Goal: Navigation & Orientation: Find specific page/section

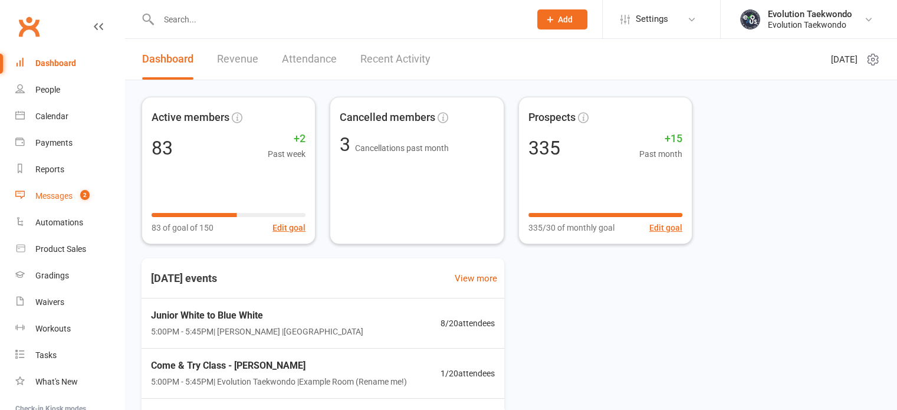
click at [52, 198] on div "Messages" at bounding box center [53, 195] width 37 height 9
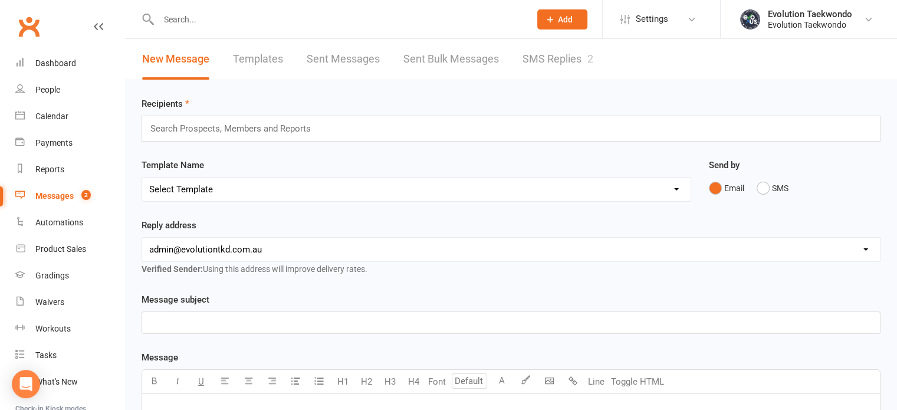
click at [538, 58] on link "SMS Replies 2" at bounding box center [557, 59] width 71 height 41
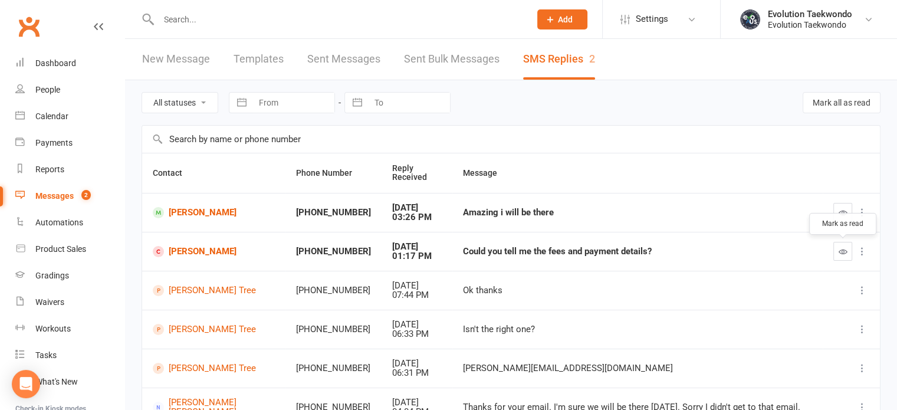
click at [842, 251] on icon "button" at bounding box center [842, 251] width 9 height 9
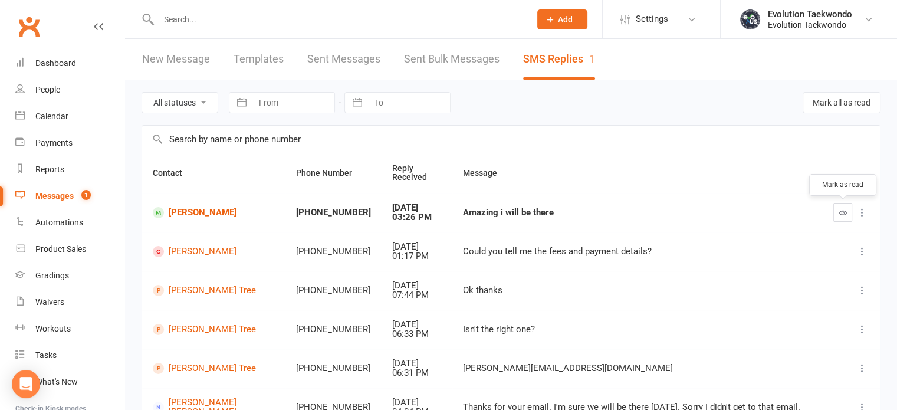
click at [842, 212] on icon "button" at bounding box center [842, 212] width 9 height 9
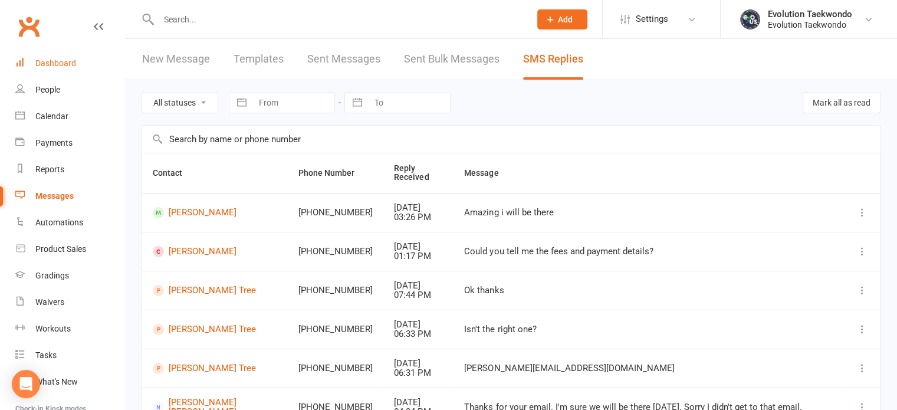
click at [52, 63] on div "Dashboard" at bounding box center [55, 62] width 41 height 9
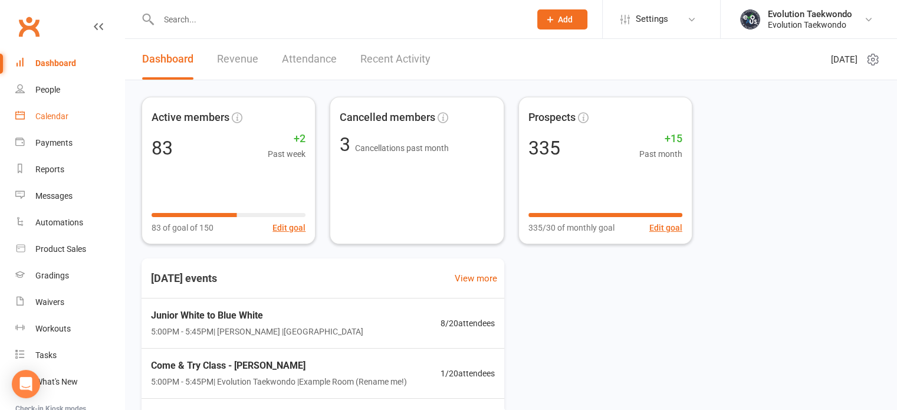
click at [62, 116] on div "Calendar" at bounding box center [51, 115] width 33 height 9
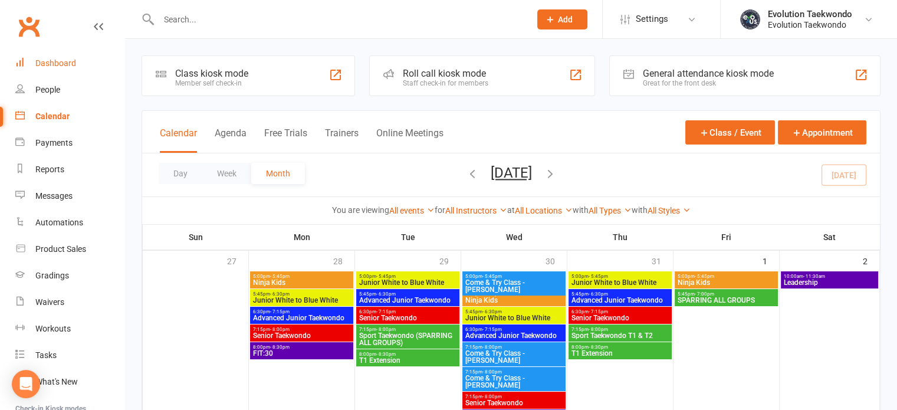
click at [55, 63] on div "Dashboard" at bounding box center [55, 62] width 41 height 9
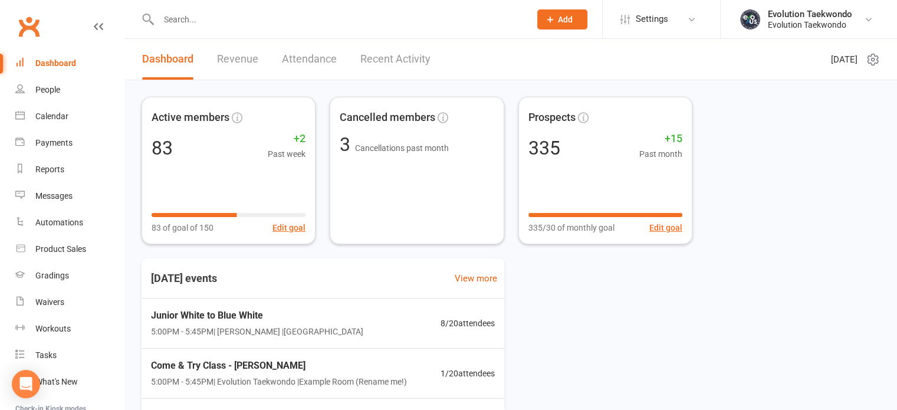
click at [392, 59] on link "Recent Activity" at bounding box center [395, 59] width 70 height 41
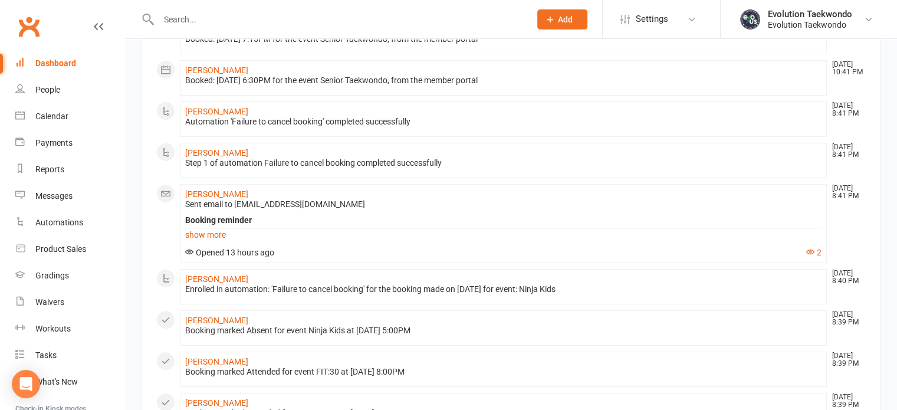
scroll to position [377, 0]
click at [215, 232] on link "show more" at bounding box center [503, 234] width 636 height 17
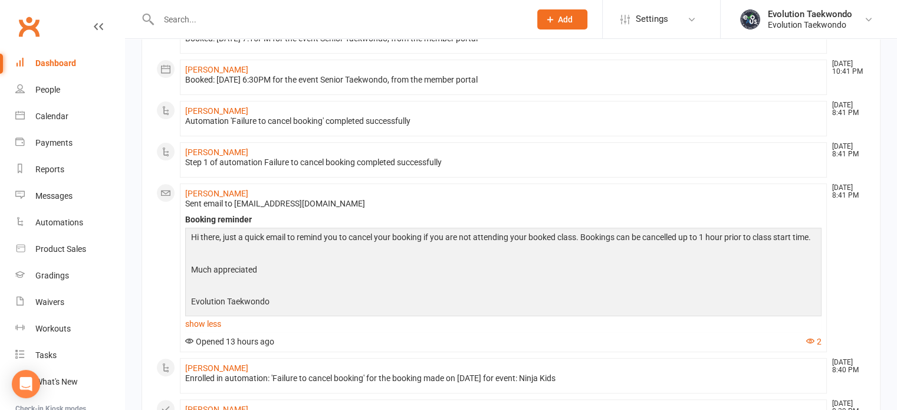
click at [61, 62] on div "Dashboard" at bounding box center [55, 62] width 41 height 9
click at [54, 116] on div "Calendar" at bounding box center [51, 115] width 33 height 9
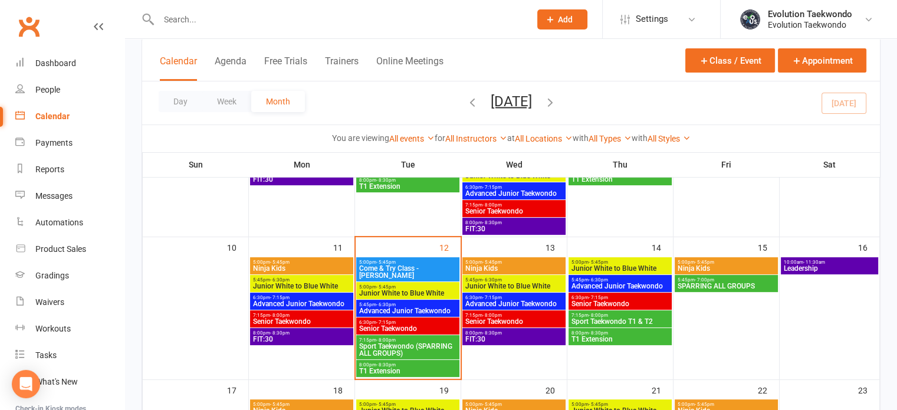
scroll to position [353, 0]
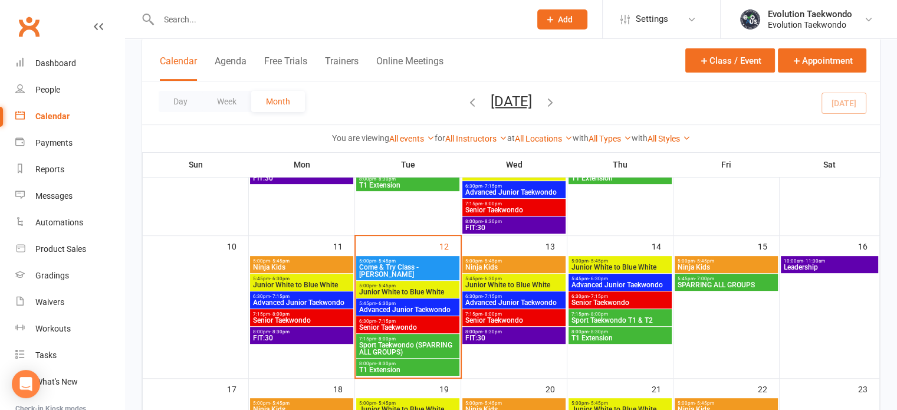
click at [493, 258] on span "- 5:45pm" at bounding box center [491, 260] width 19 height 5
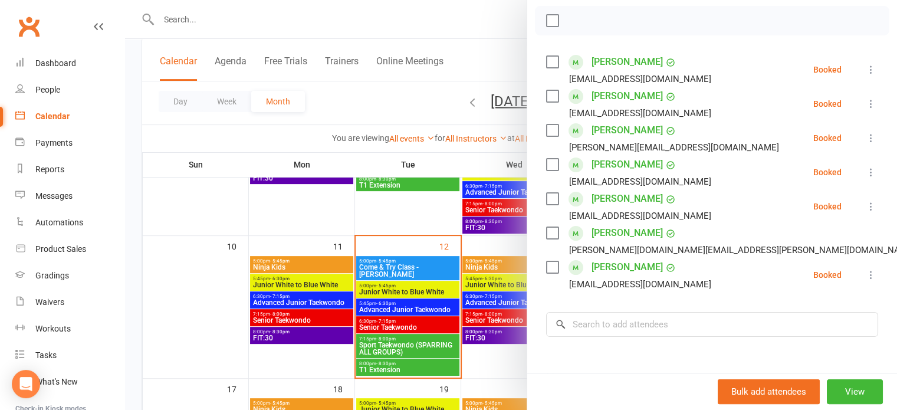
scroll to position [0, 0]
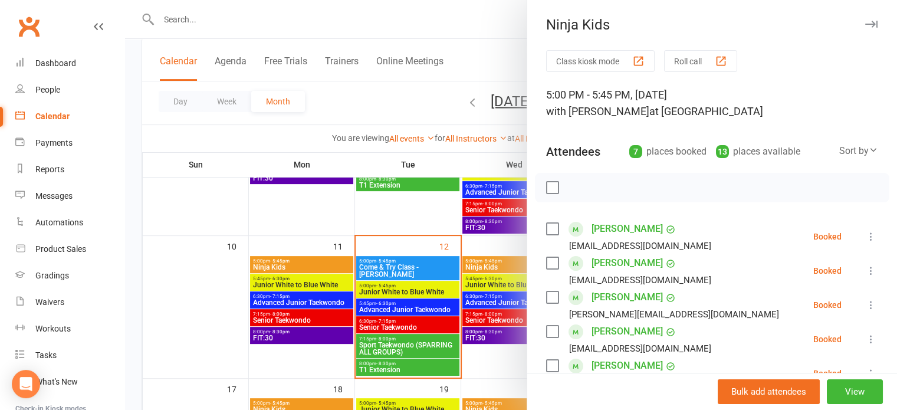
click at [865, 26] on icon "button" at bounding box center [871, 24] width 12 height 7
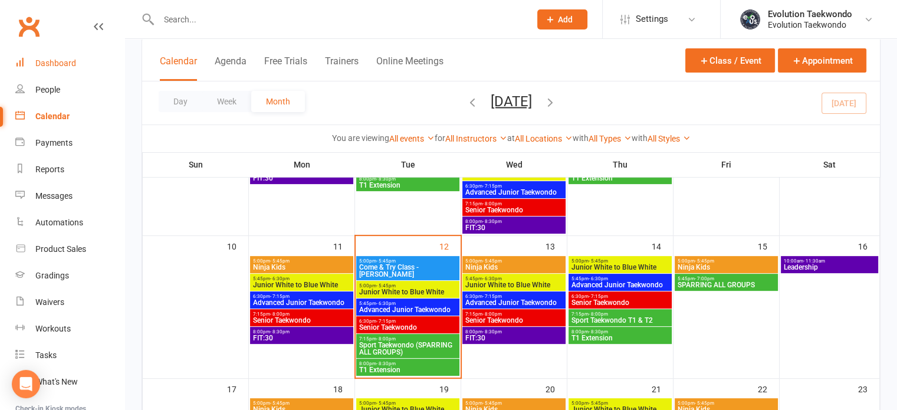
click at [47, 65] on div "Dashboard" at bounding box center [55, 62] width 41 height 9
